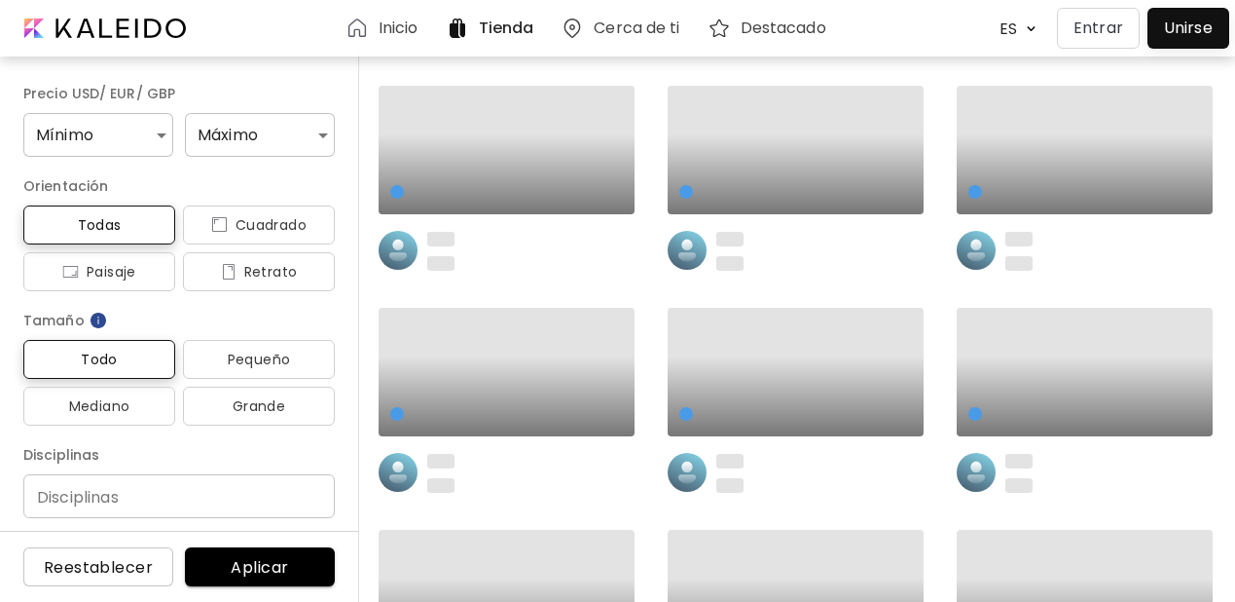
click at [1089, 35] on p "Entrar" at bounding box center [1099, 28] width 50 height 23
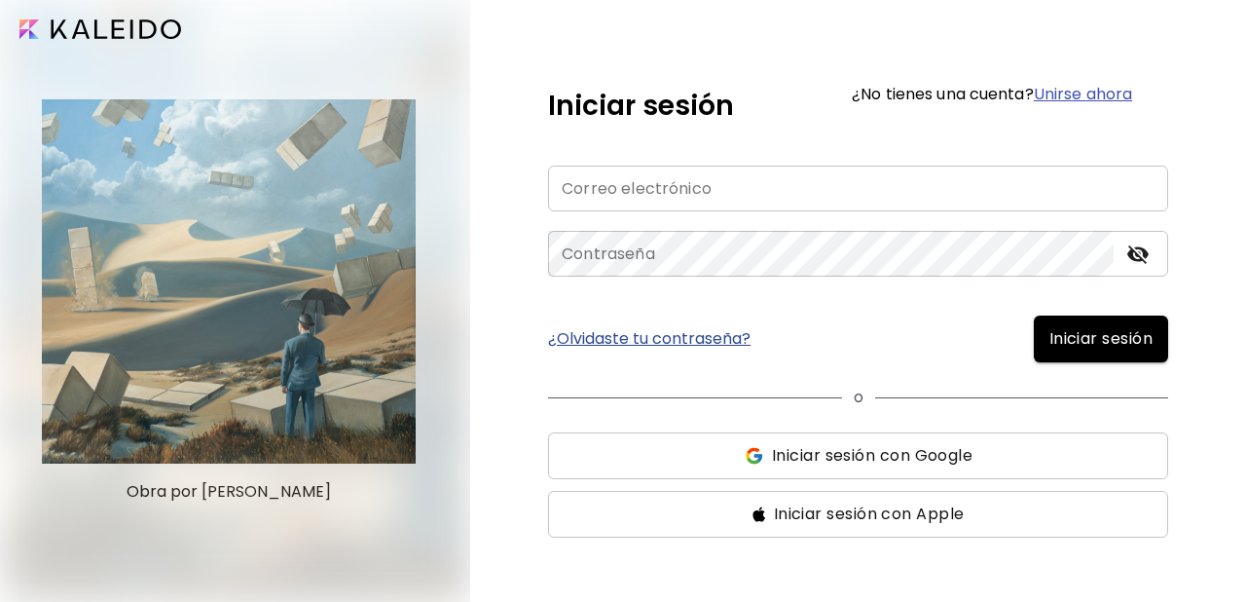
type input "**********"
click at [1057, 321] on button "Iniciar sesión" at bounding box center [1101, 338] width 134 height 47
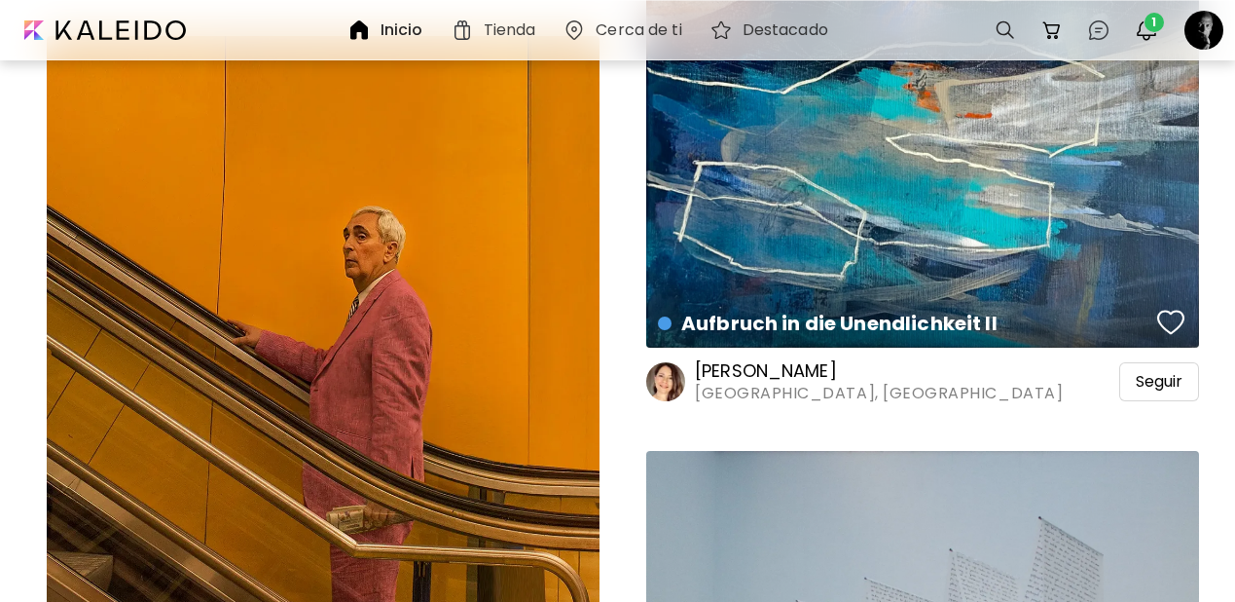
scroll to position [50211, 0]
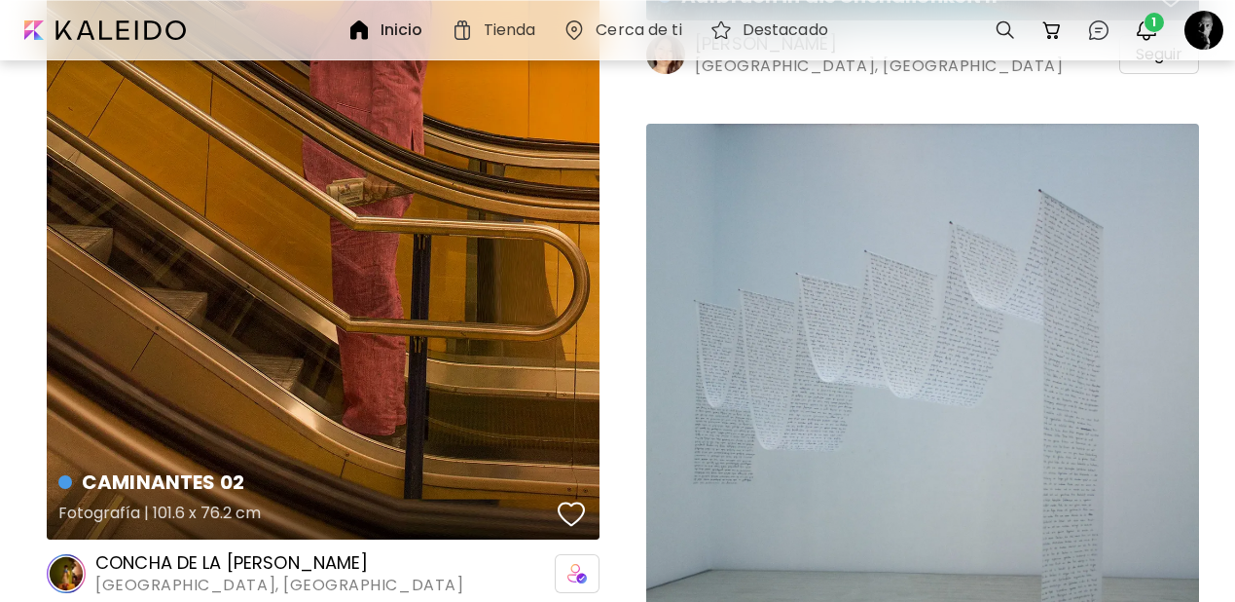
click at [574, 499] on div "button" at bounding box center [571, 513] width 27 height 29
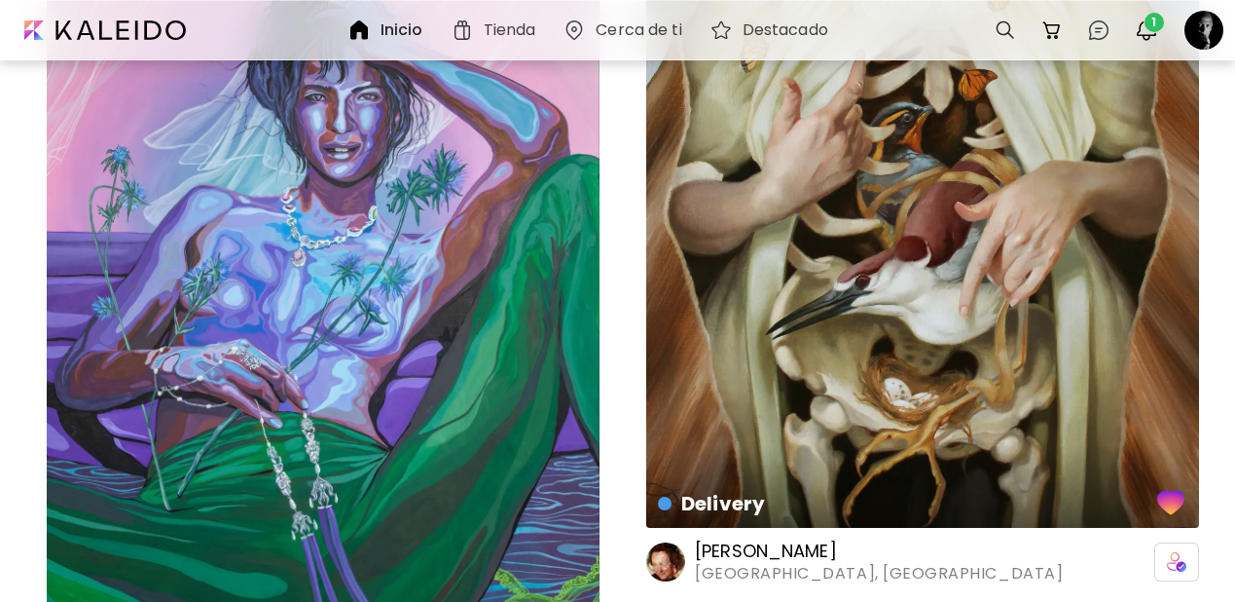
scroll to position [95361, 0]
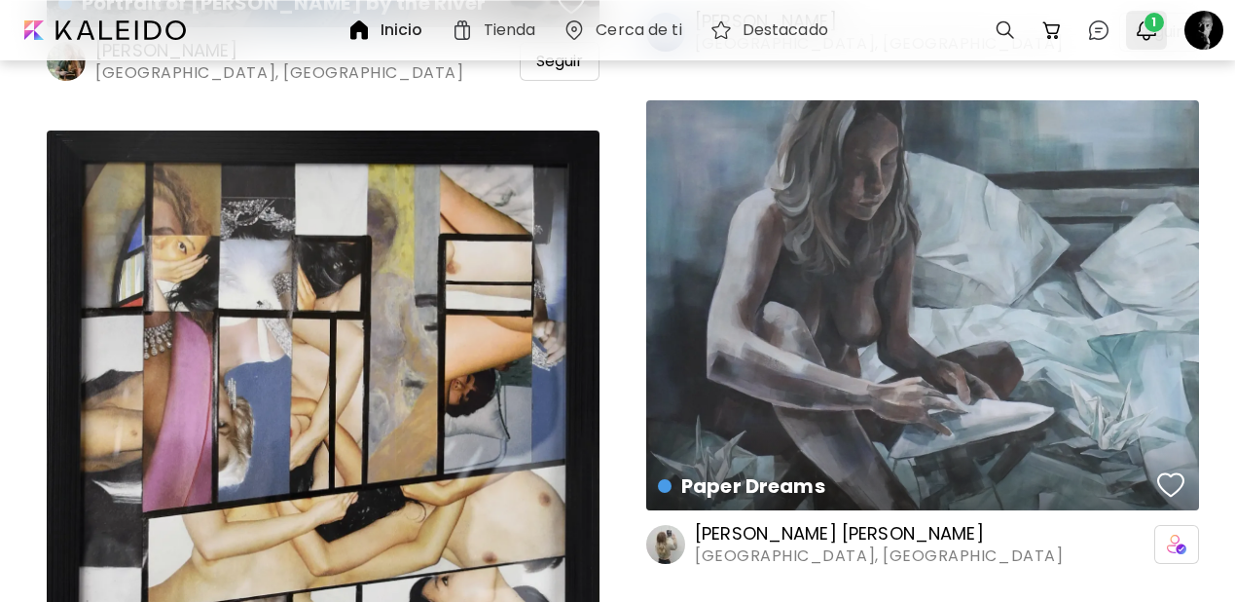
click at [1146, 28] on span "1" at bounding box center [1154, 22] width 19 height 19
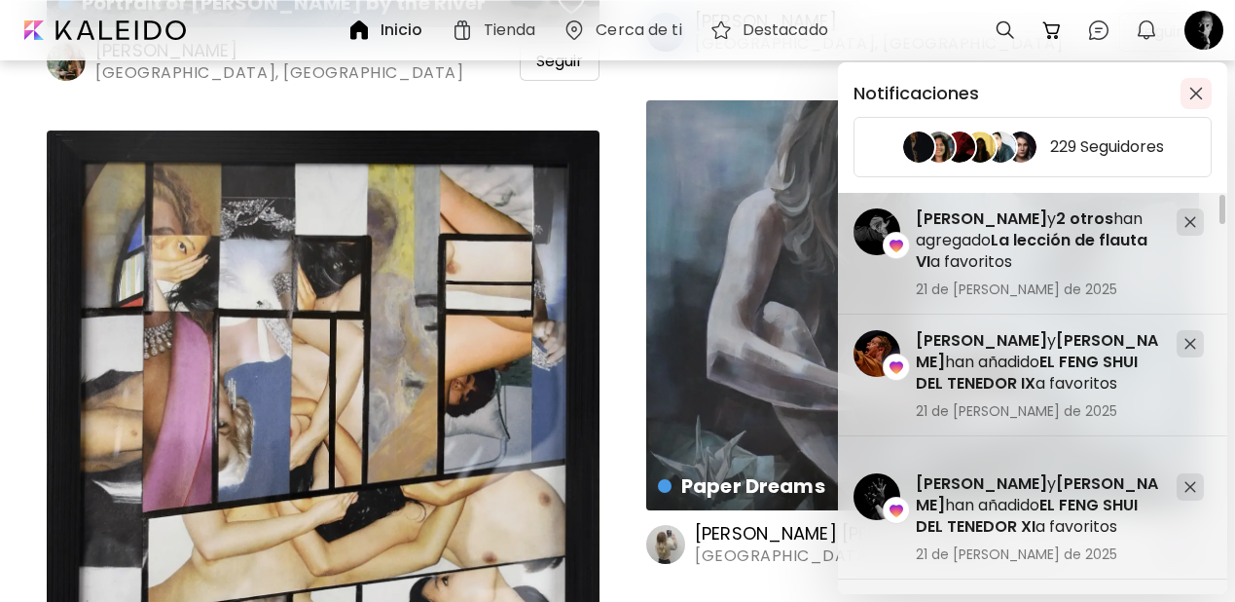
click at [1201, 96] on img "button" at bounding box center [1197, 94] width 14 height 14
